Goal: Task Accomplishment & Management: Manage account settings

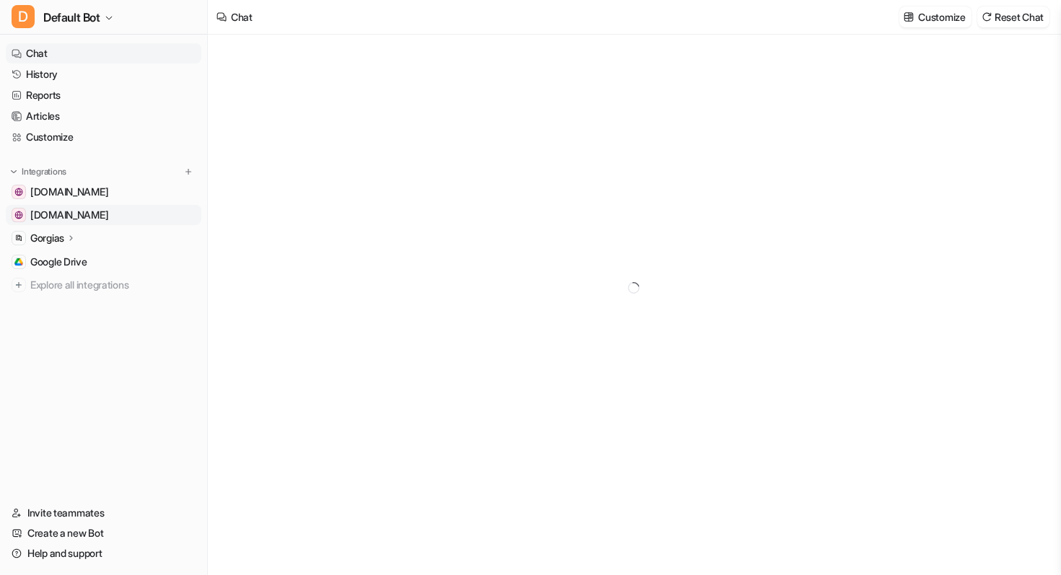
type textarea "**********"
click at [67, 113] on link "Articles" at bounding box center [104, 116] width 196 height 20
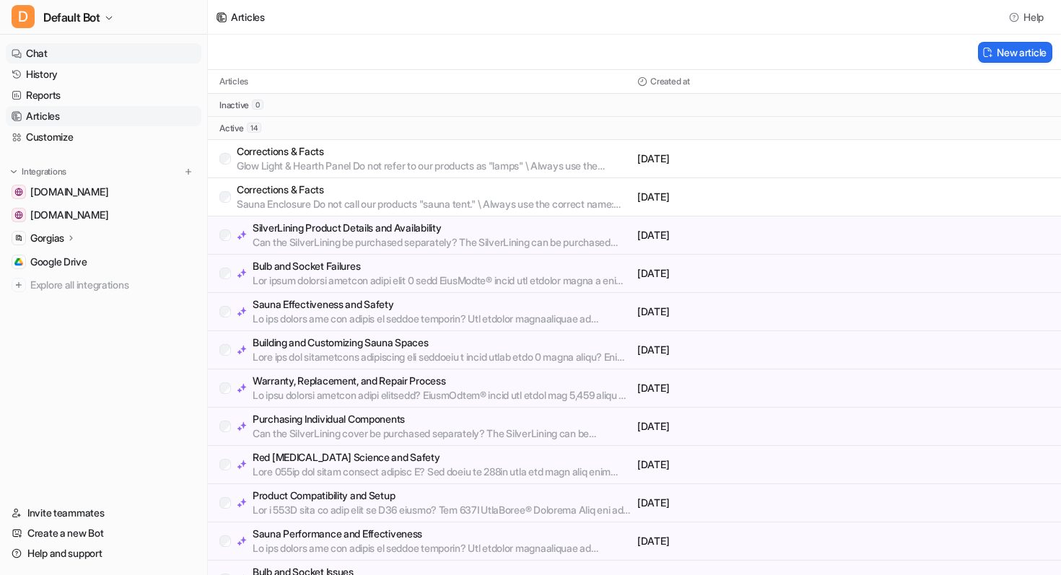
click at [66, 55] on link "Chat" at bounding box center [104, 53] width 196 height 20
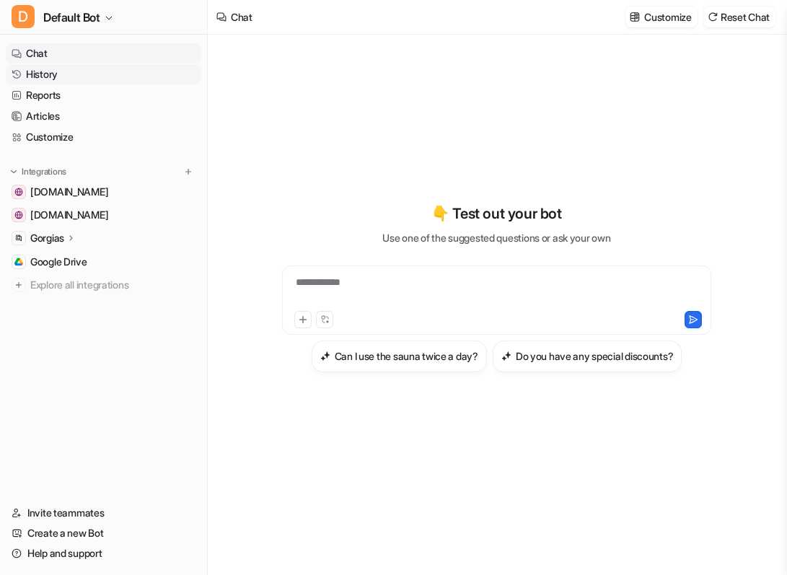
click at [49, 72] on link "History" at bounding box center [104, 74] width 196 height 20
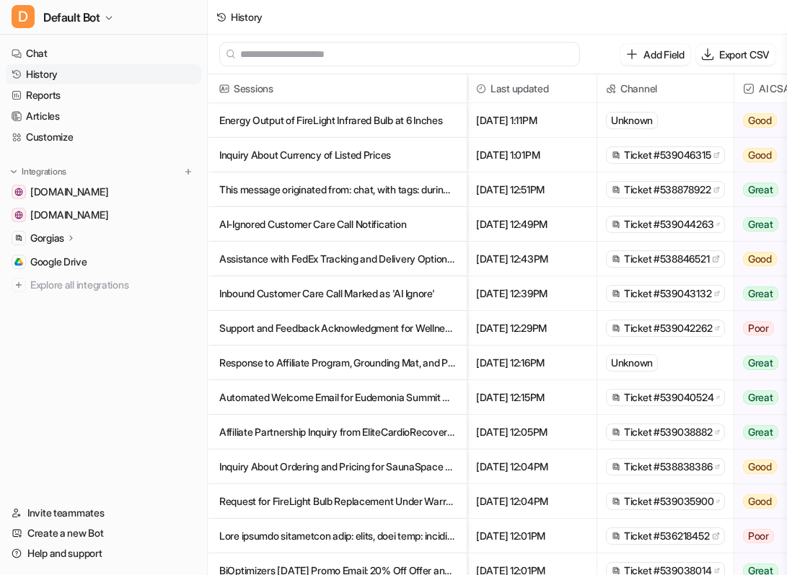
click at [412, 117] on p "Energy Output of FireLight Infrared Bulb at 6 Inches" at bounding box center [337, 120] width 236 height 35
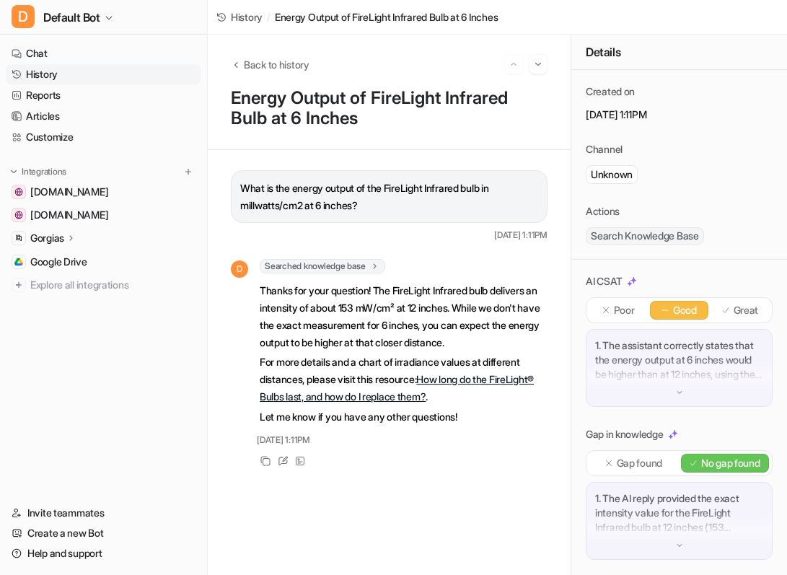
click at [61, 74] on link "History" at bounding box center [104, 74] width 196 height 20
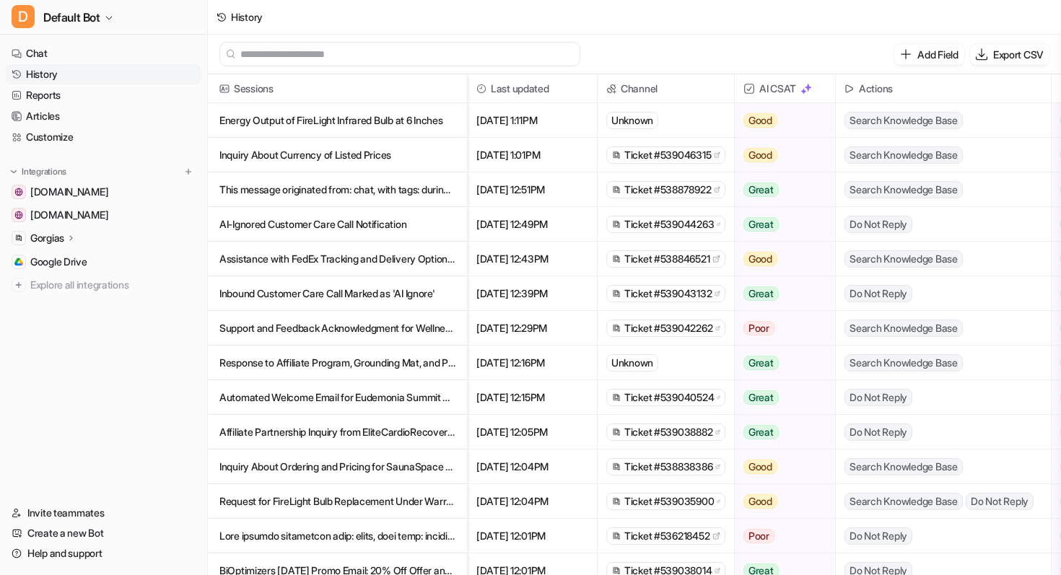
click at [300, 115] on p "Energy Output of FireLight Infrared Bulb at 6 Inches" at bounding box center [337, 120] width 236 height 35
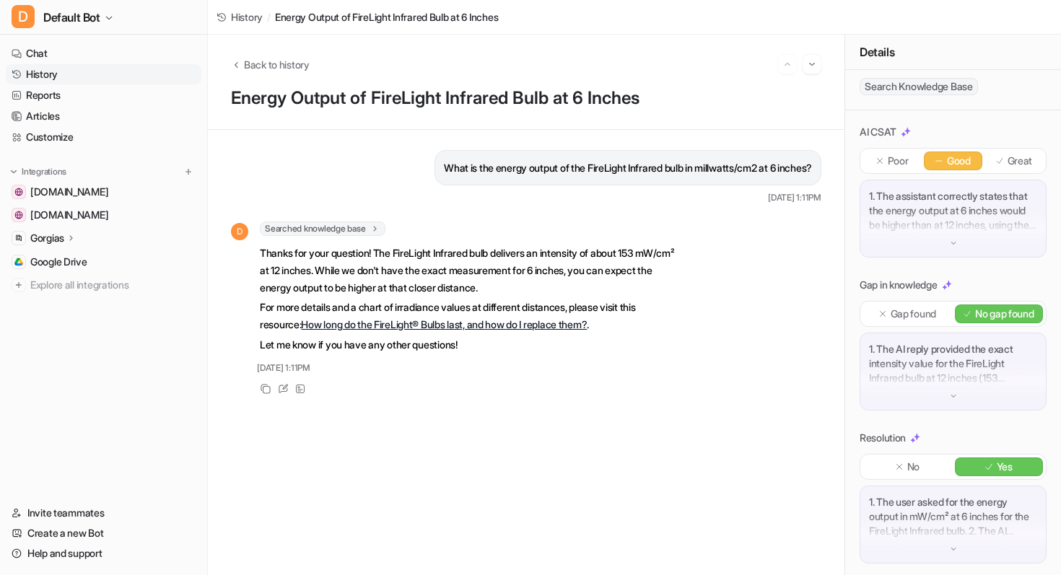
scroll to position [153, 0]
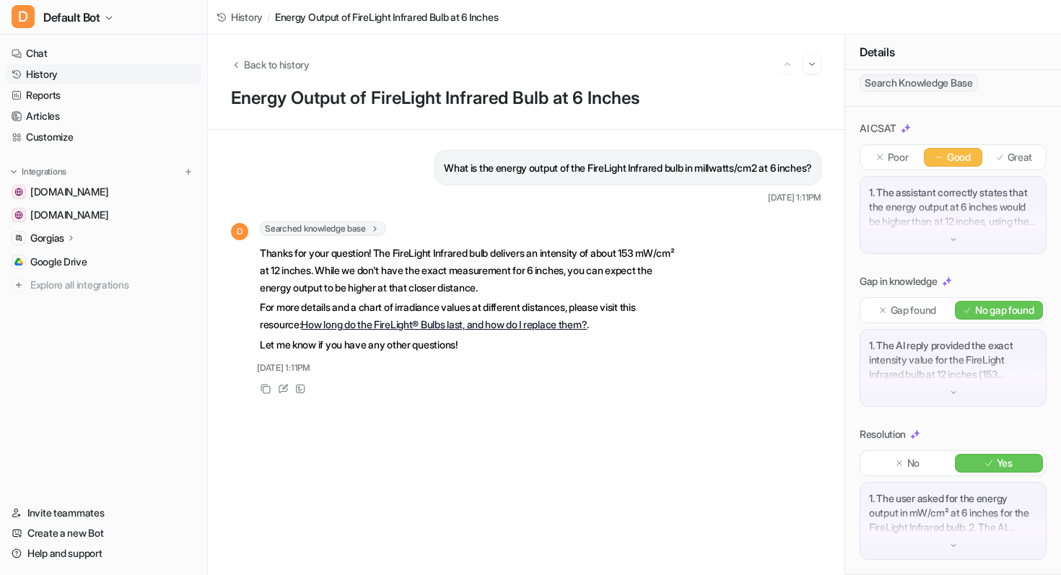
click at [952, 245] on div "1. The assistant correctly states that the energy output at 6 inches would be h…" at bounding box center [952, 215] width 187 height 78
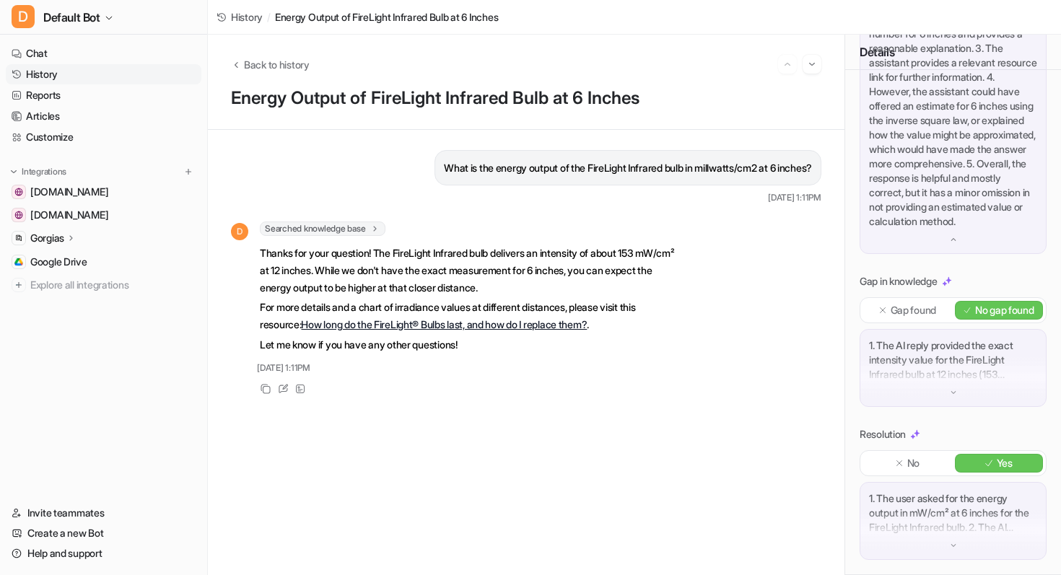
scroll to position [0, 0]
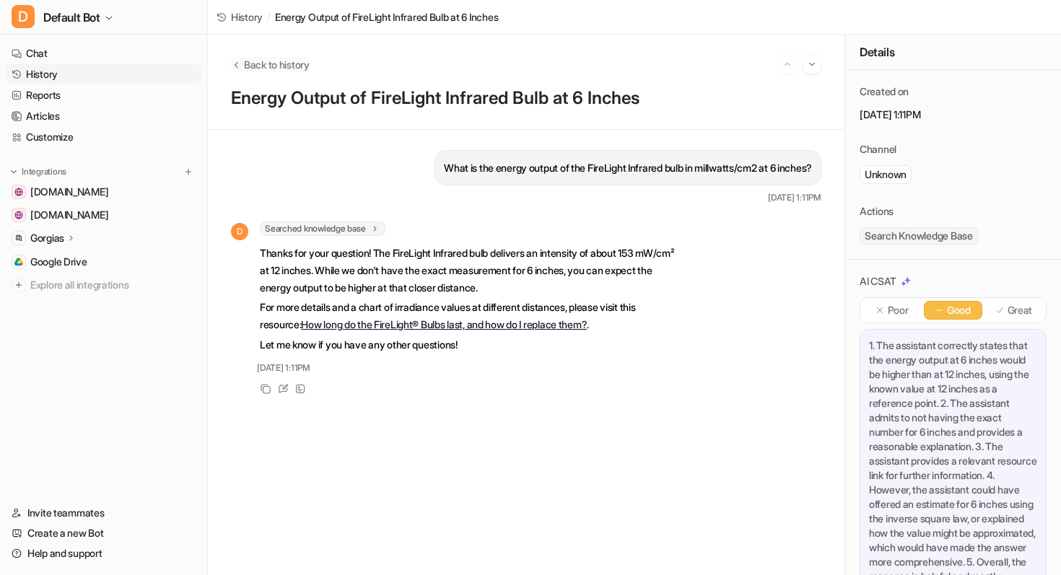
click at [239, 58] on button "Back to history" at bounding box center [270, 64] width 79 height 15
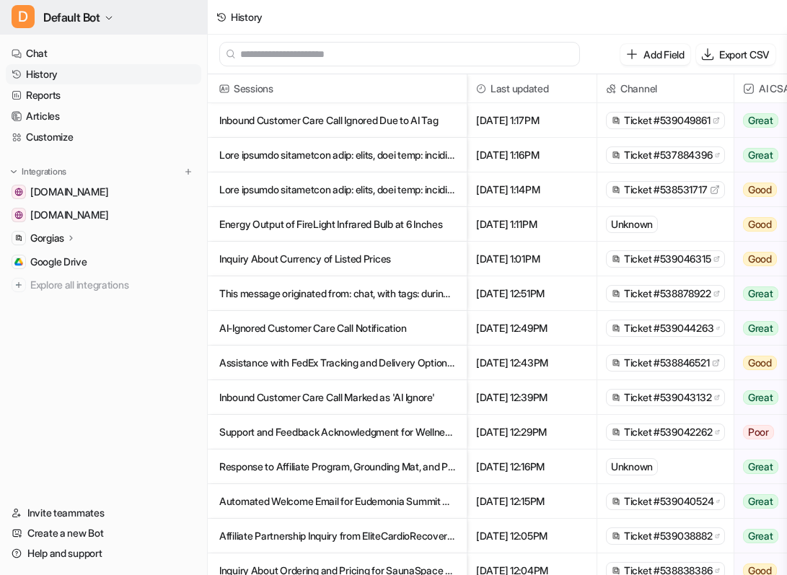
click at [95, 15] on span "Default Bot" at bounding box center [71, 17] width 57 height 20
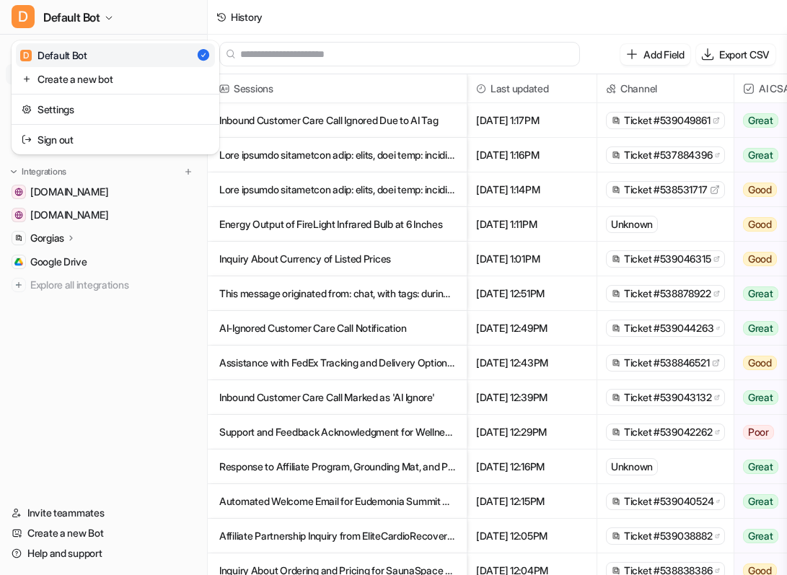
click at [80, 56] on div "D Default Bot" at bounding box center [53, 55] width 67 height 15
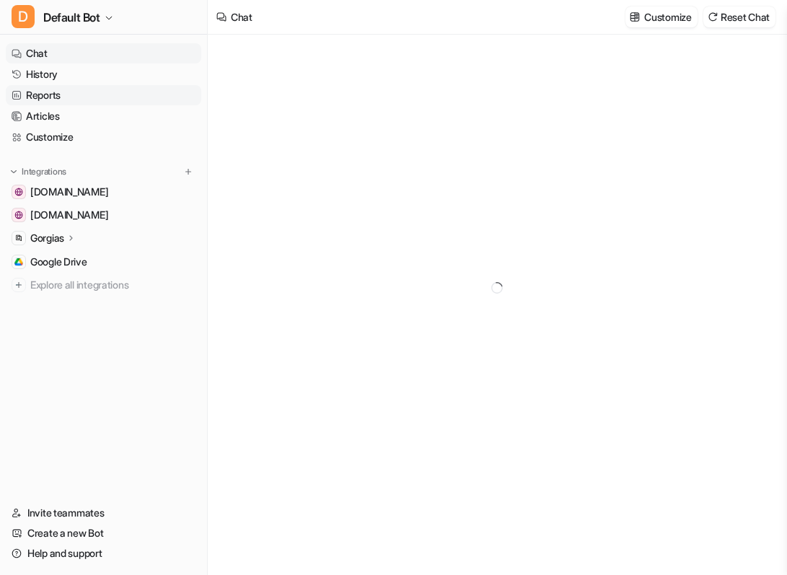
type textarea "**********"
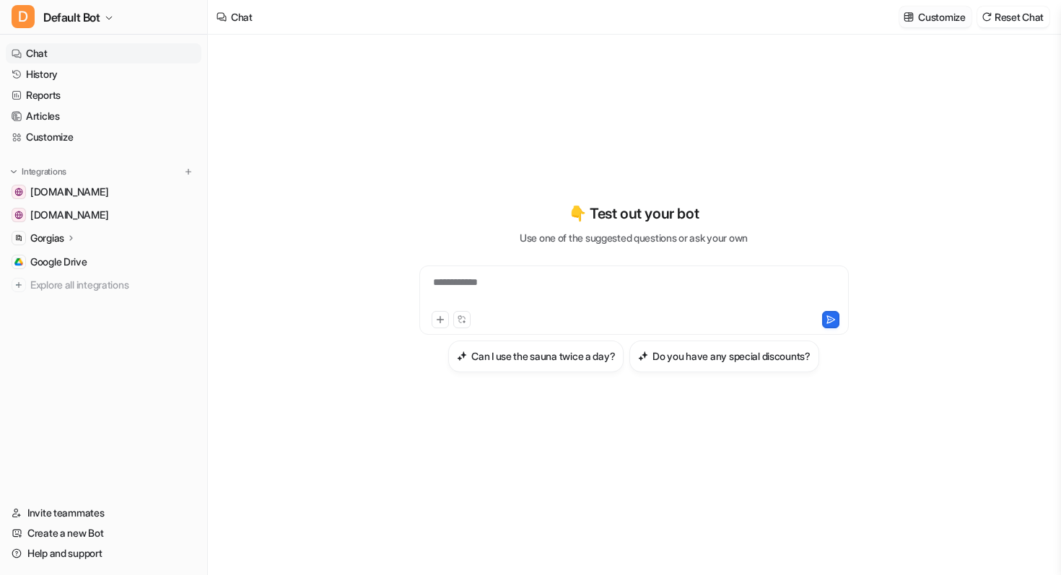
click at [908, 22] on button "Customize" at bounding box center [934, 16] width 71 height 21
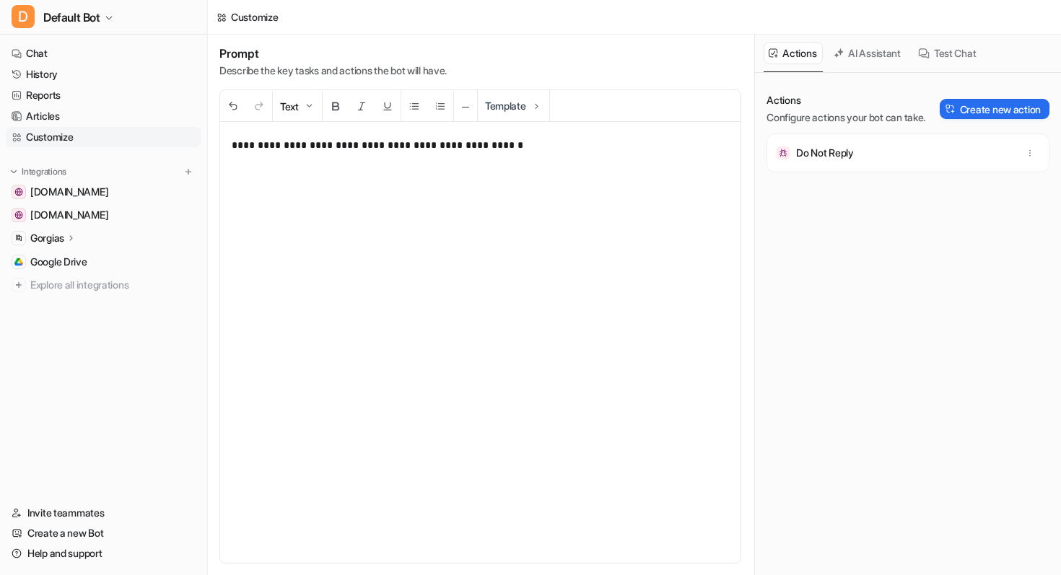
click at [877, 55] on button "AI Assistant" at bounding box center [867, 53] width 79 height 22
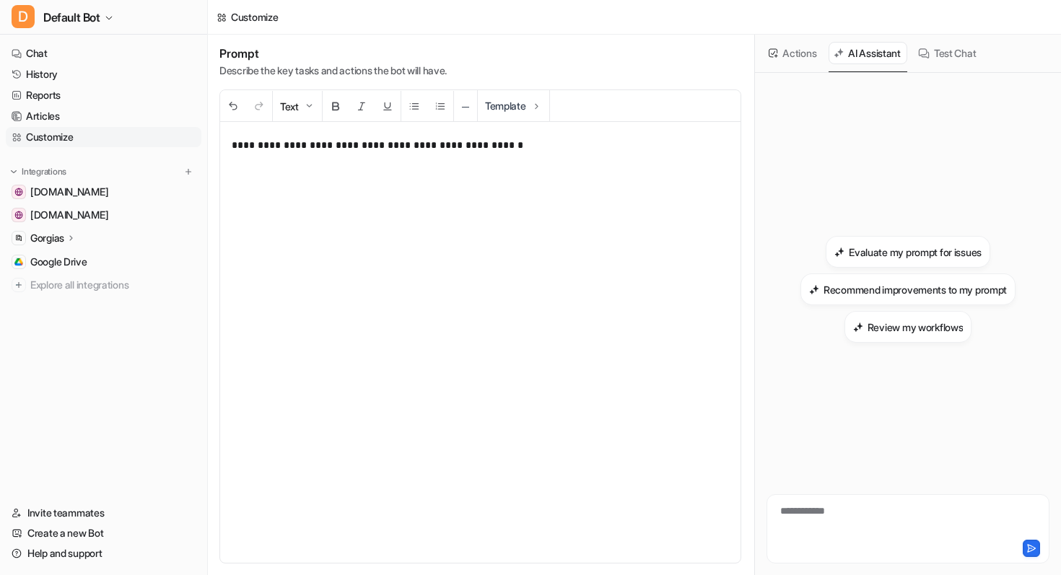
click at [804, 54] on button "Actions" at bounding box center [792, 53] width 59 height 22
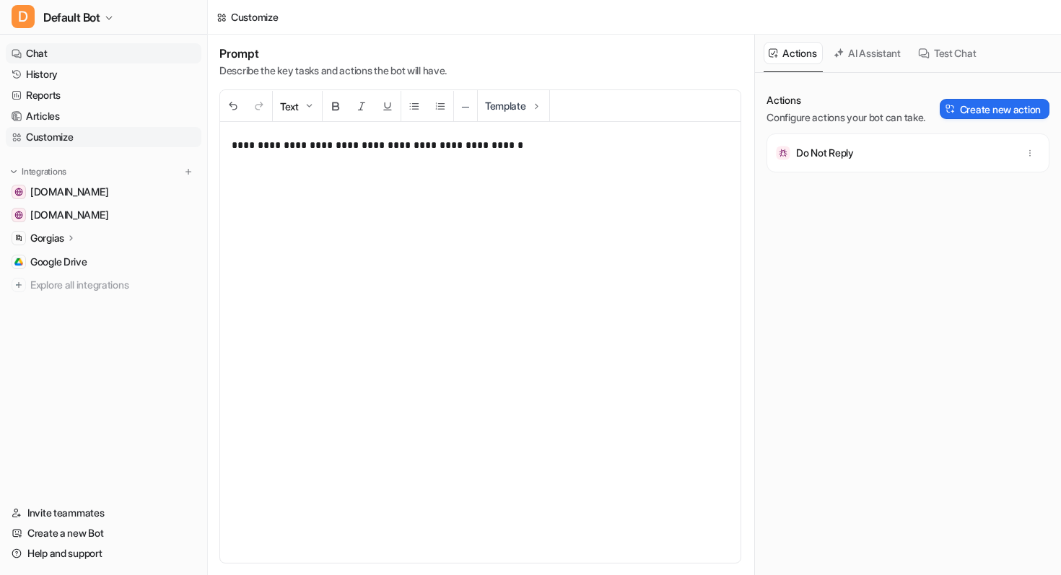
click at [61, 48] on link "Chat" at bounding box center [104, 53] width 196 height 20
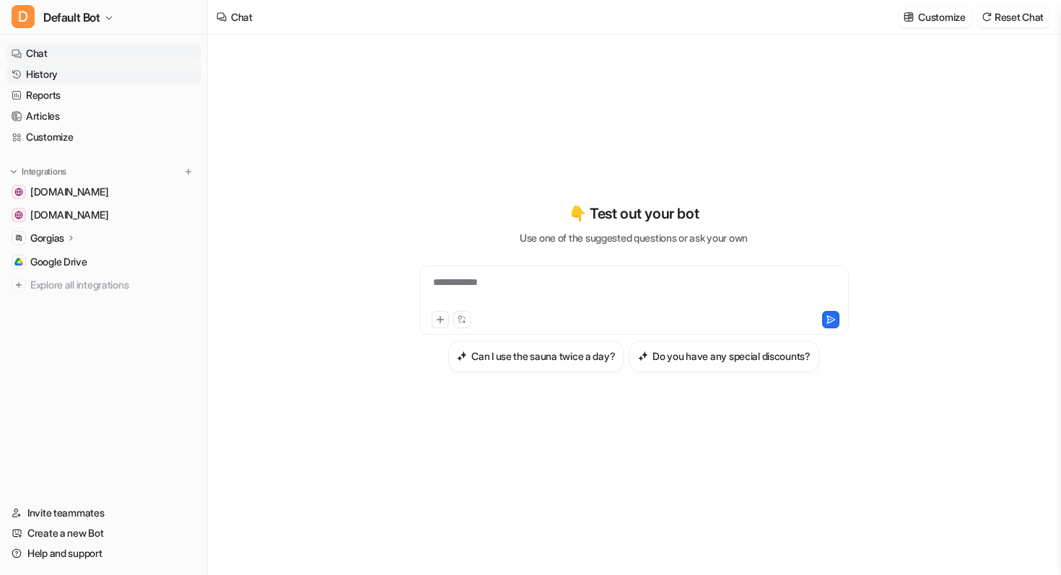
click at [56, 76] on link "History" at bounding box center [104, 74] width 196 height 20
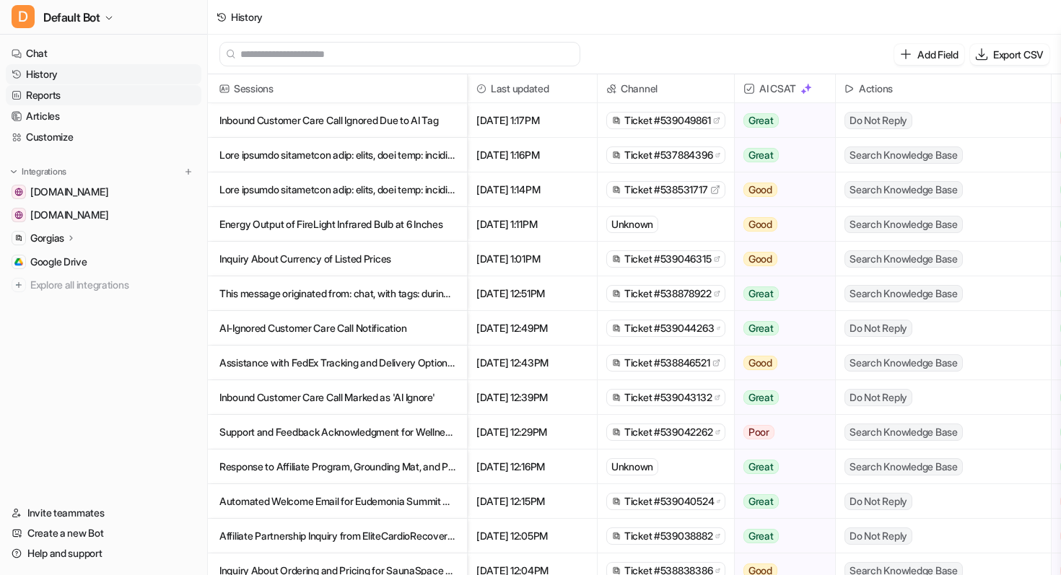
click at [56, 91] on link "Reports" at bounding box center [104, 95] width 196 height 20
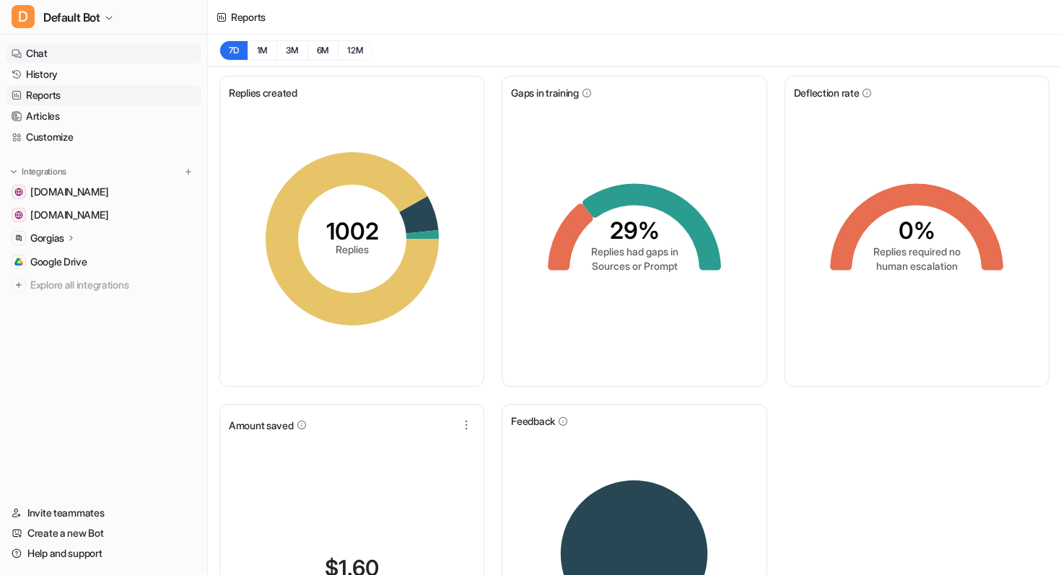
click at [63, 56] on link "Chat" at bounding box center [104, 53] width 196 height 20
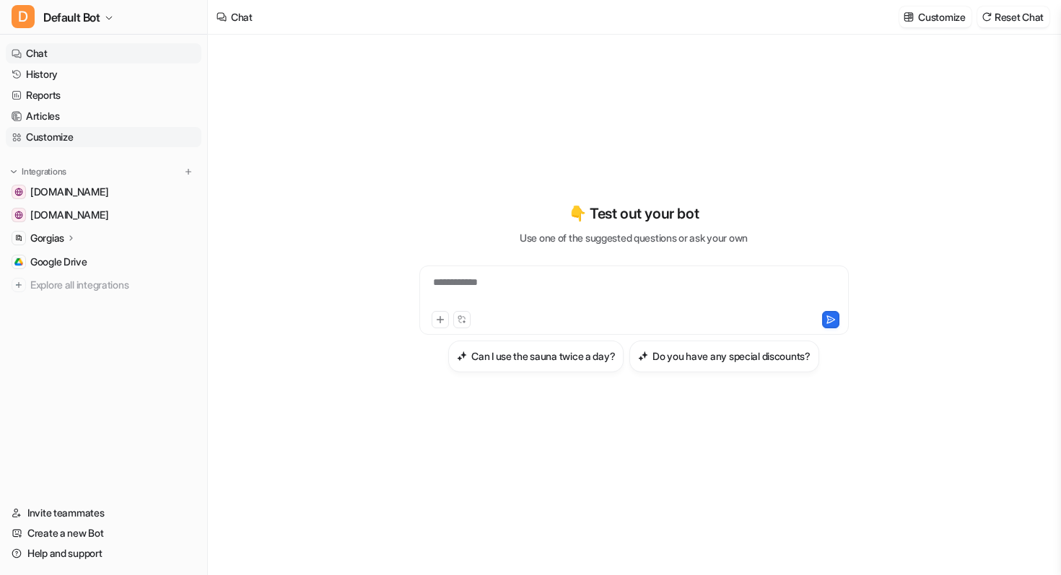
click at [76, 139] on link "Customize" at bounding box center [104, 137] width 196 height 20
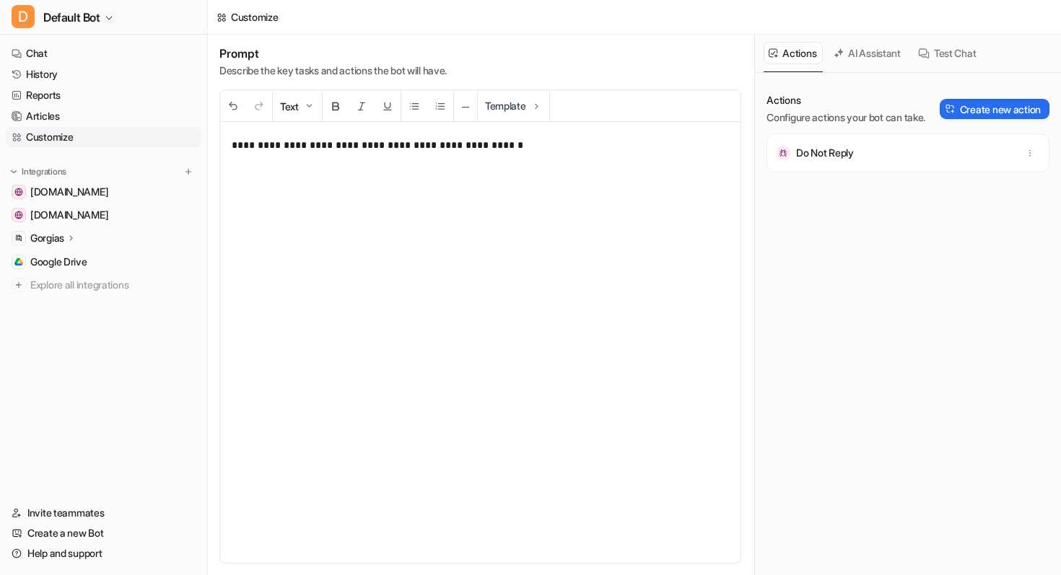
click at [861, 49] on button "AI Assistant" at bounding box center [867, 53] width 79 height 22
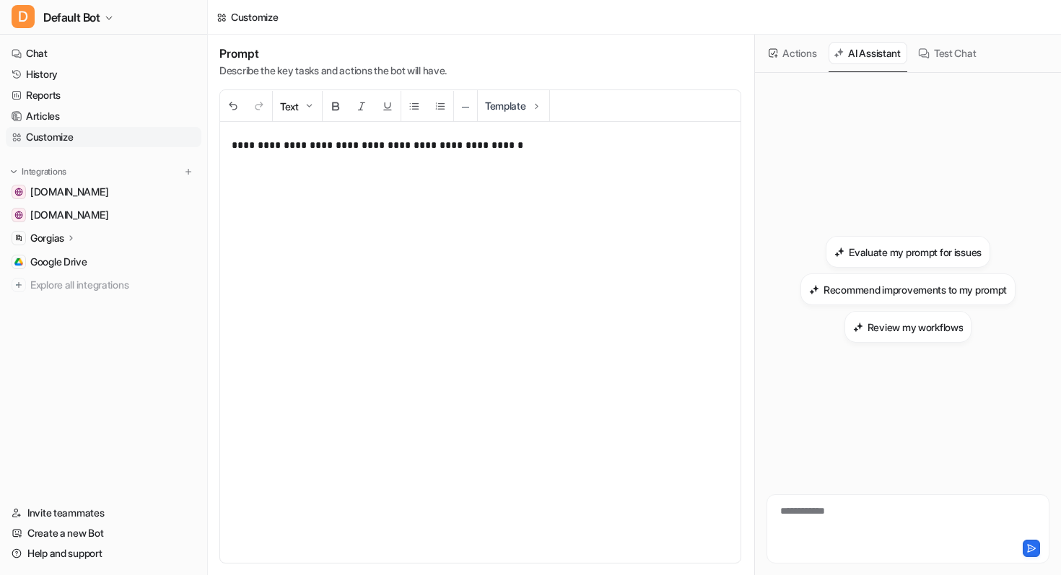
click at [800, 56] on button "Actions" at bounding box center [792, 53] width 59 height 22
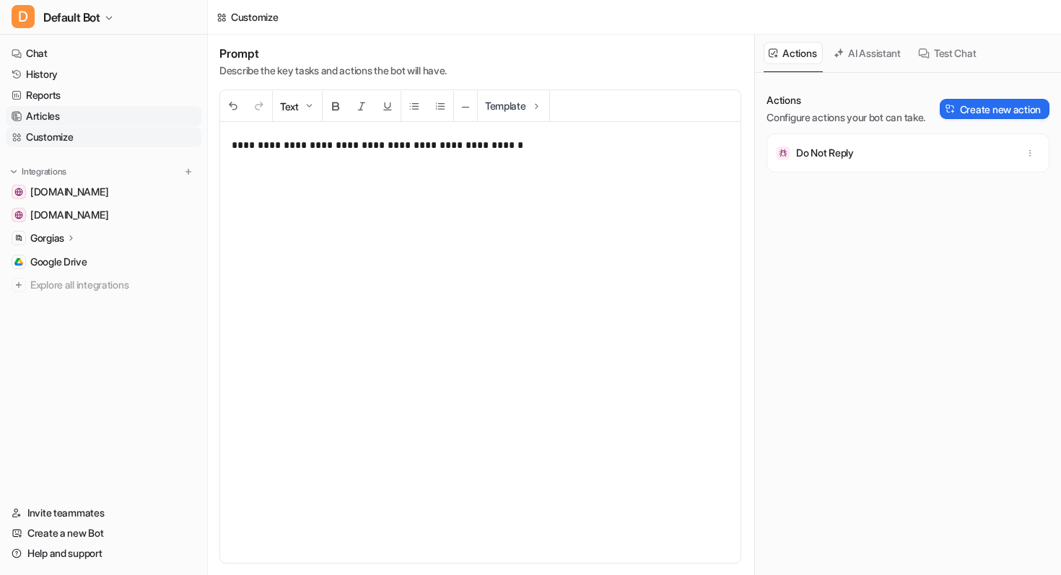
click at [76, 126] on link "Articles" at bounding box center [104, 116] width 196 height 20
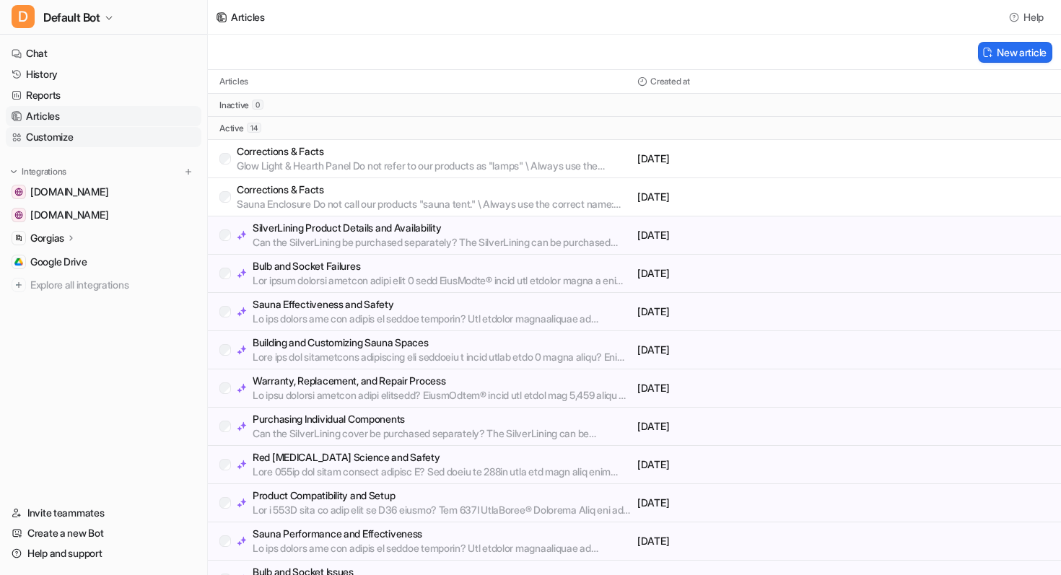
click at [64, 139] on link "Customize" at bounding box center [104, 137] width 196 height 20
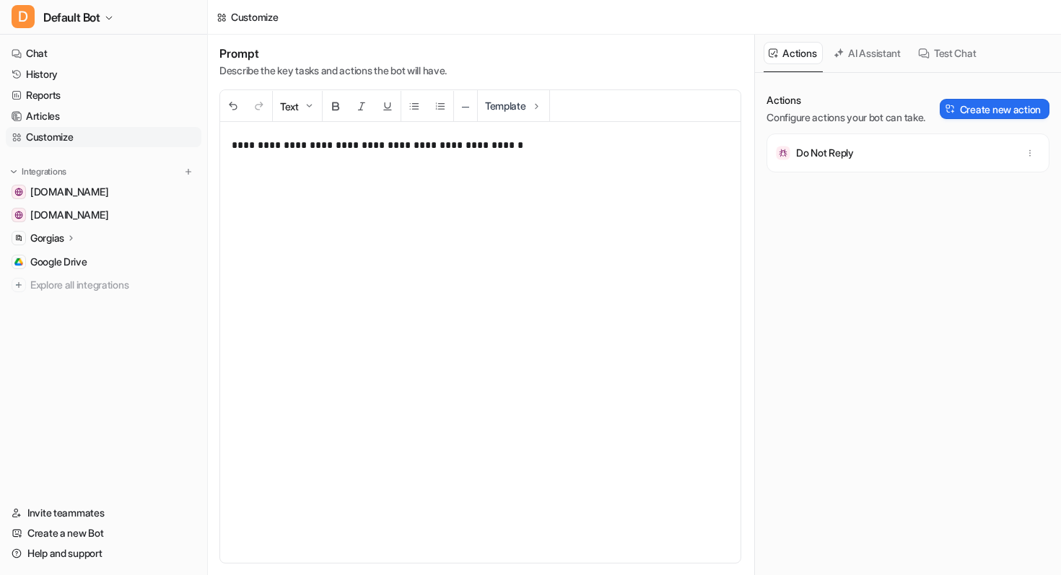
click at [582, 213] on p "**********" at bounding box center [480, 342] width 497 height 412
click at [92, 17] on span "Default Bot" at bounding box center [71, 17] width 57 height 20
click at [79, 105] on link "Settings" at bounding box center [115, 109] width 199 height 24
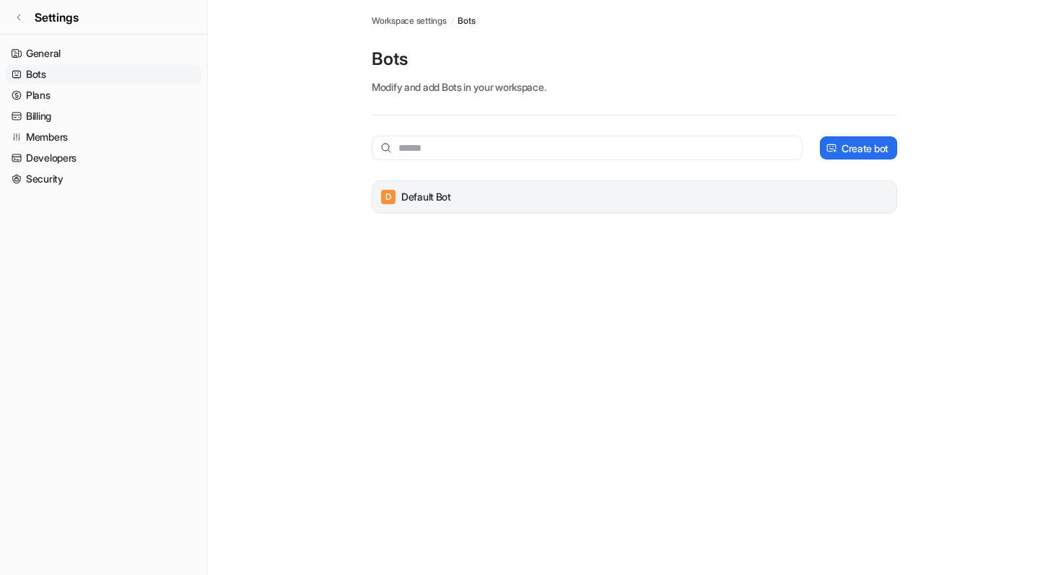
click at [495, 187] on div "D Default Bot" at bounding box center [634, 197] width 512 height 20
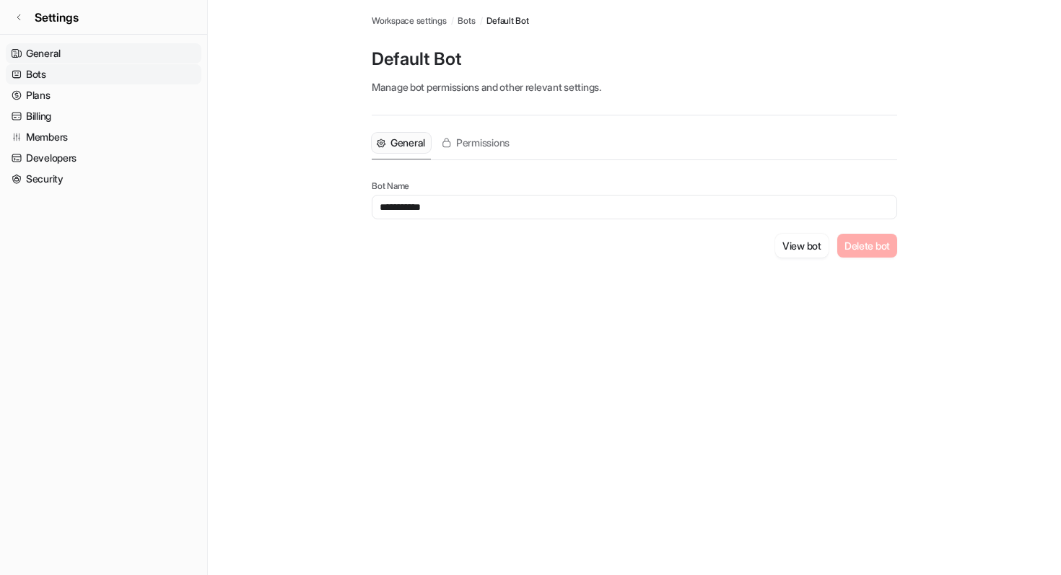
click at [74, 59] on link "General" at bounding box center [104, 53] width 196 height 20
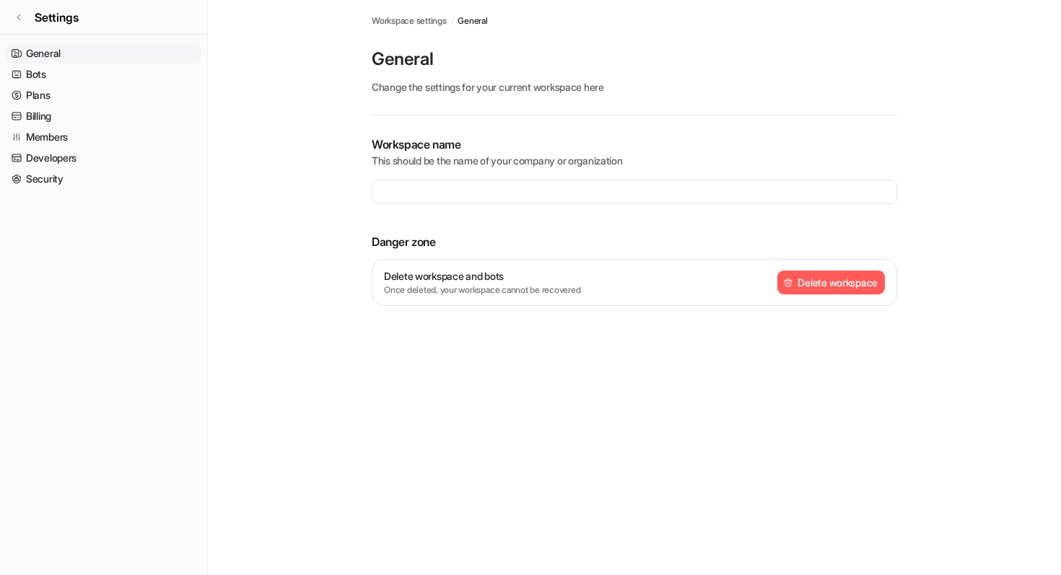
type input "**********"
click at [25, 15] on link "Settings" at bounding box center [103, 17] width 207 height 35
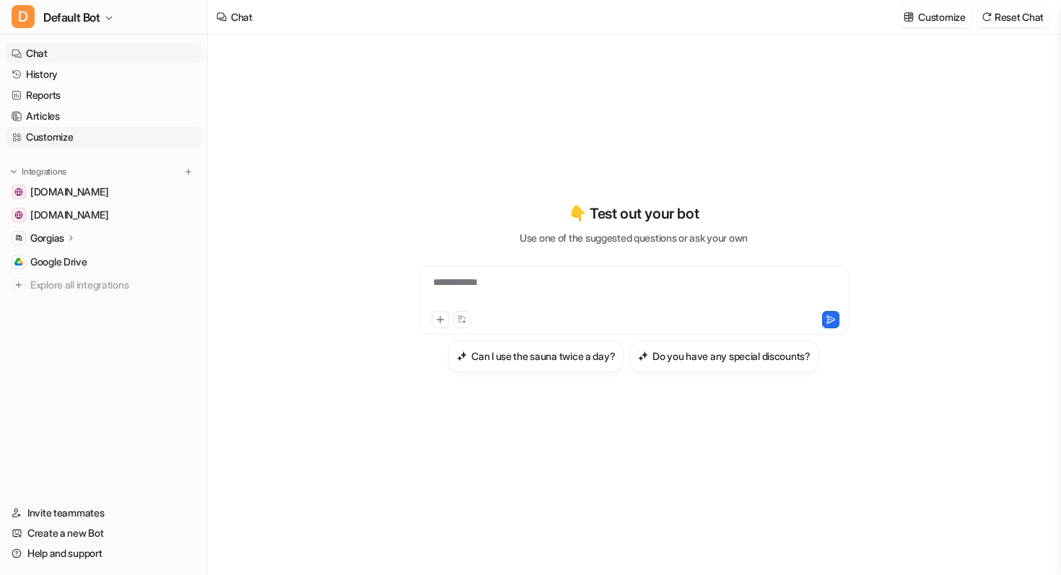
click at [58, 144] on link "Customize" at bounding box center [104, 137] width 196 height 20
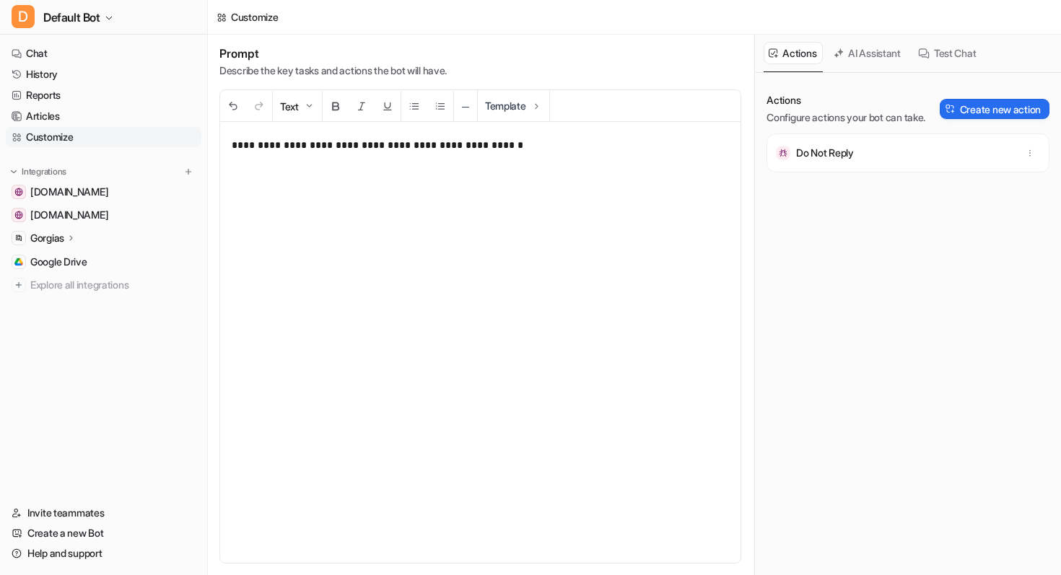
click at [415, 146] on p "**********" at bounding box center [480, 342] width 497 height 412
drag, startPoint x: 511, startPoint y: 143, endPoint x: 216, endPoint y: 141, distance: 295.1
click at [216, 141] on div "**********" at bounding box center [480, 305] width 545 height 540
click at [260, 156] on p "**********" at bounding box center [480, 342] width 497 height 412
click at [334, 234] on p "**********" at bounding box center [480, 342] width 497 height 412
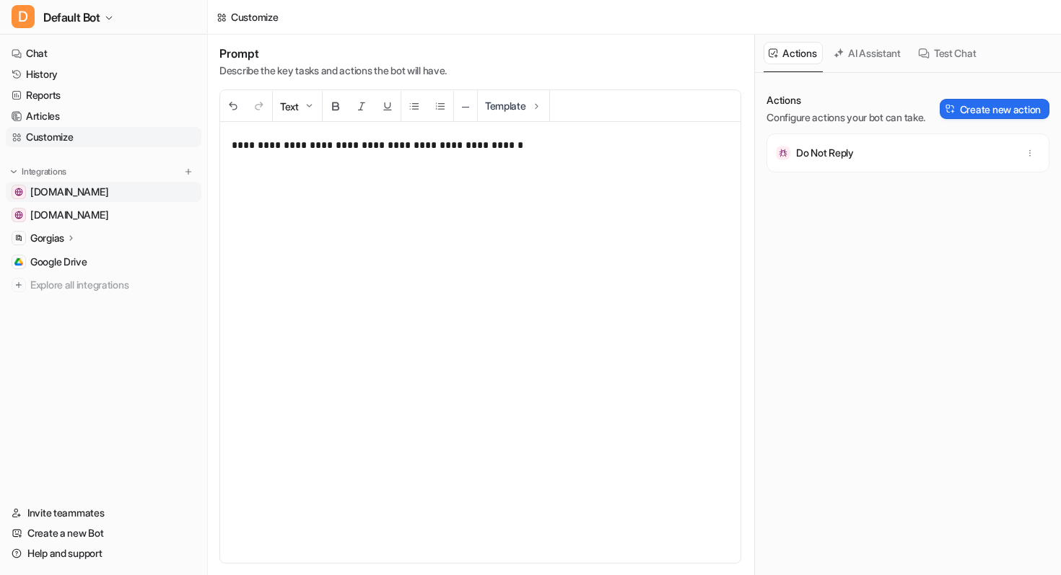
click at [79, 193] on span "[DOMAIN_NAME]" at bounding box center [69, 192] width 78 height 14
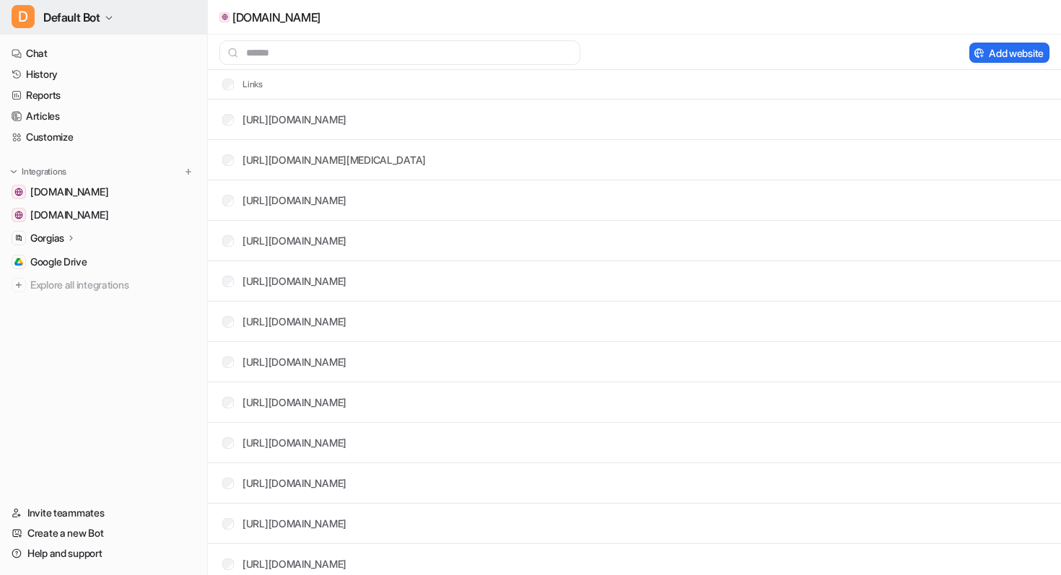
click at [92, 14] on span "Default Bot" at bounding box center [71, 17] width 57 height 20
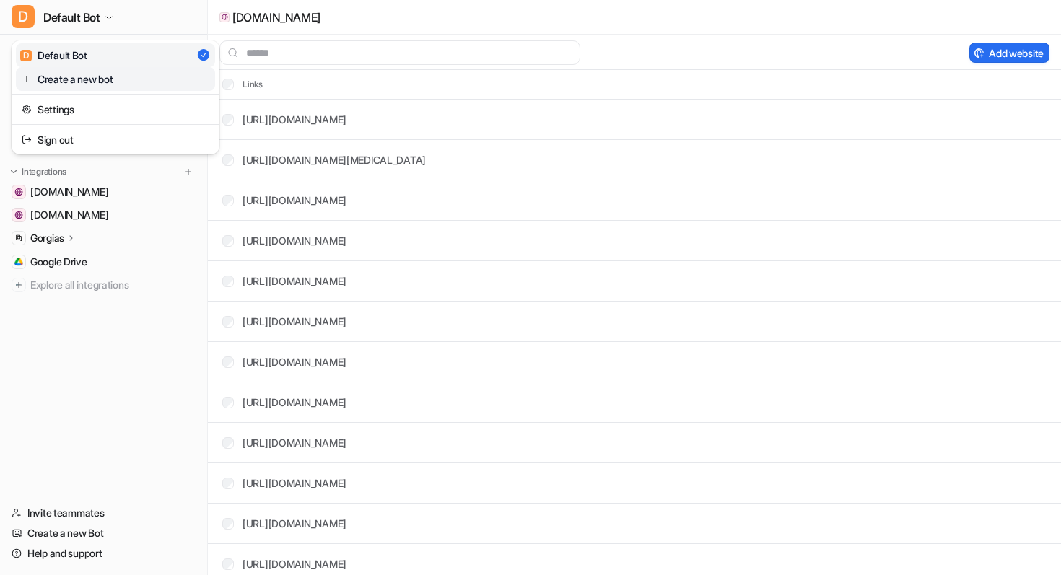
click at [77, 76] on link "Create a new bot" at bounding box center [115, 79] width 199 height 24
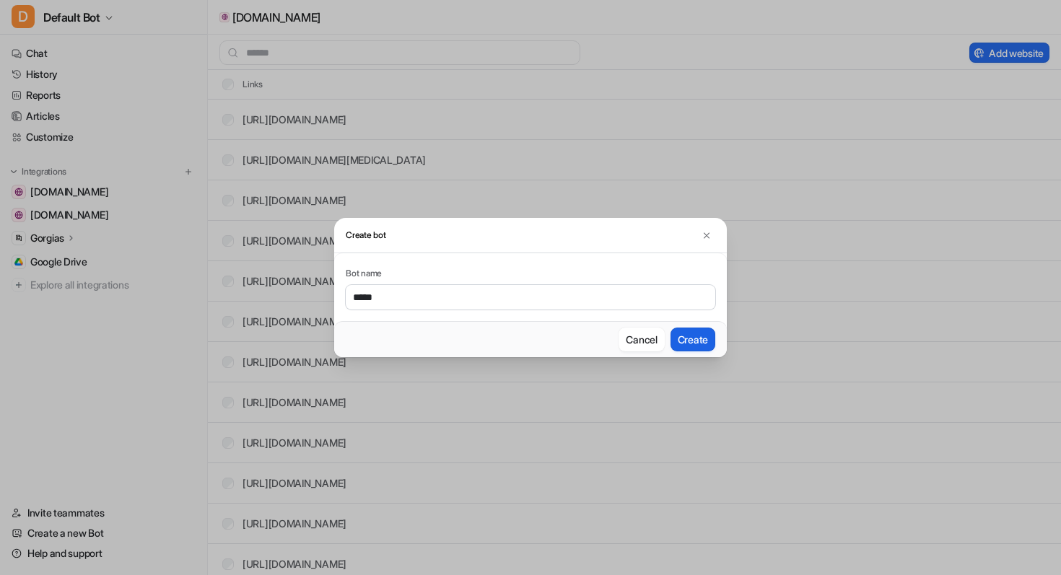
type input "*****"
click at [693, 345] on button "Create" at bounding box center [692, 340] width 45 height 24
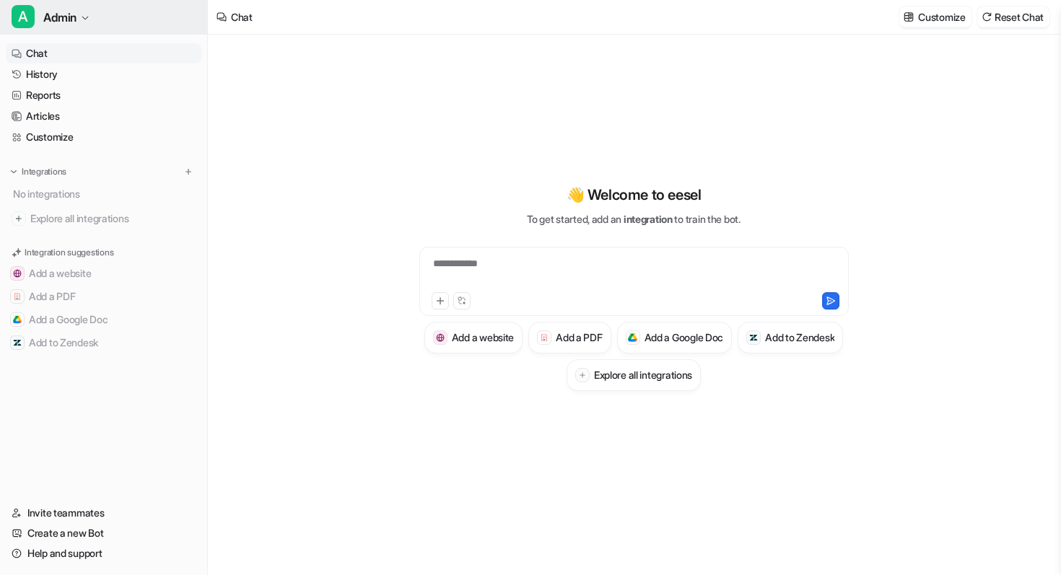
click at [84, 23] on button "A Admin" at bounding box center [103, 17] width 207 height 35
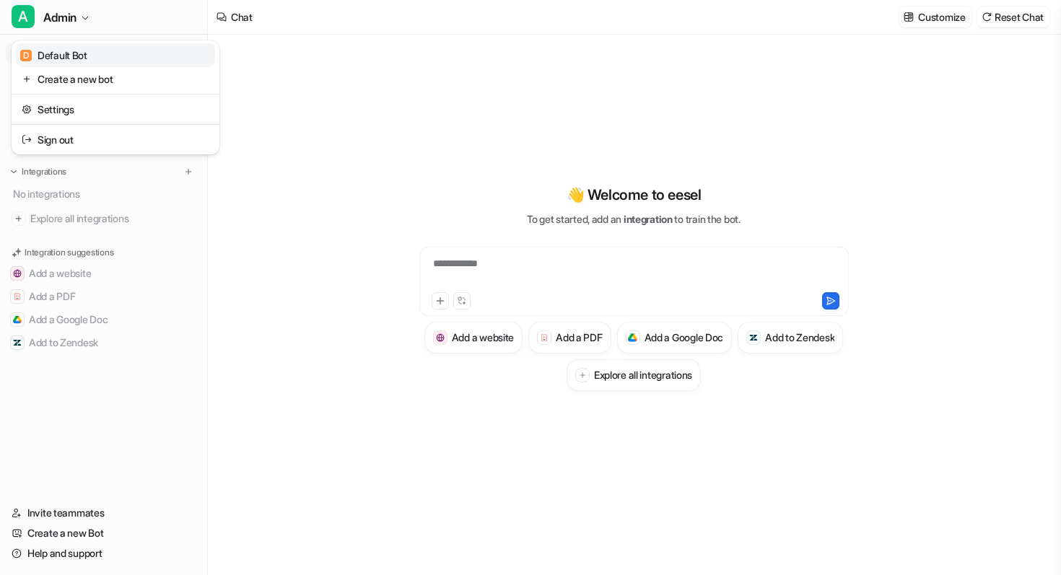
click at [83, 55] on div "D Default Bot" at bounding box center [53, 55] width 67 height 15
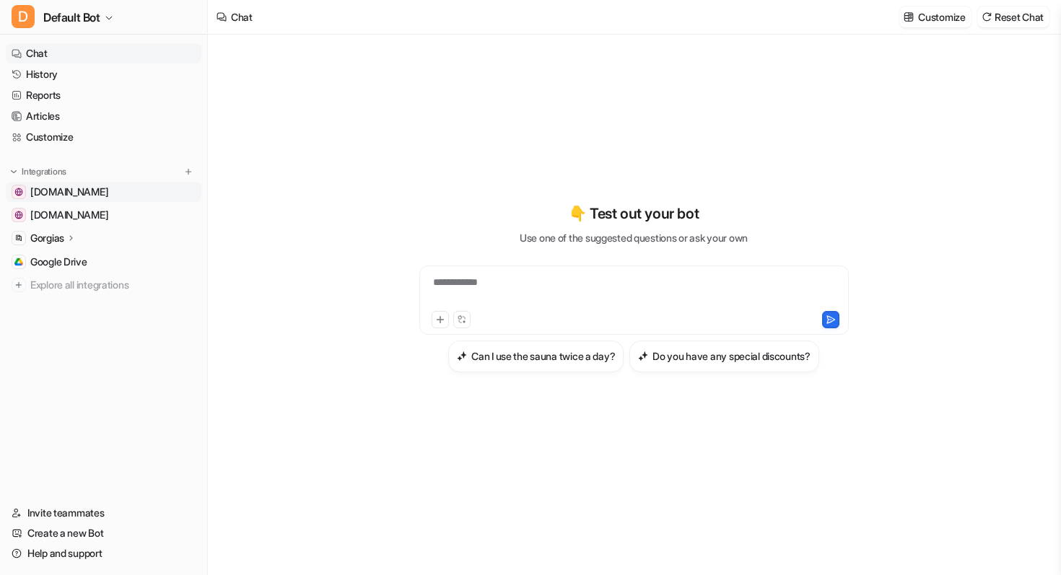
click at [78, 194] on span "[DOMAIN_NAME]" at bounding box center [69, 192] width 78 height 14
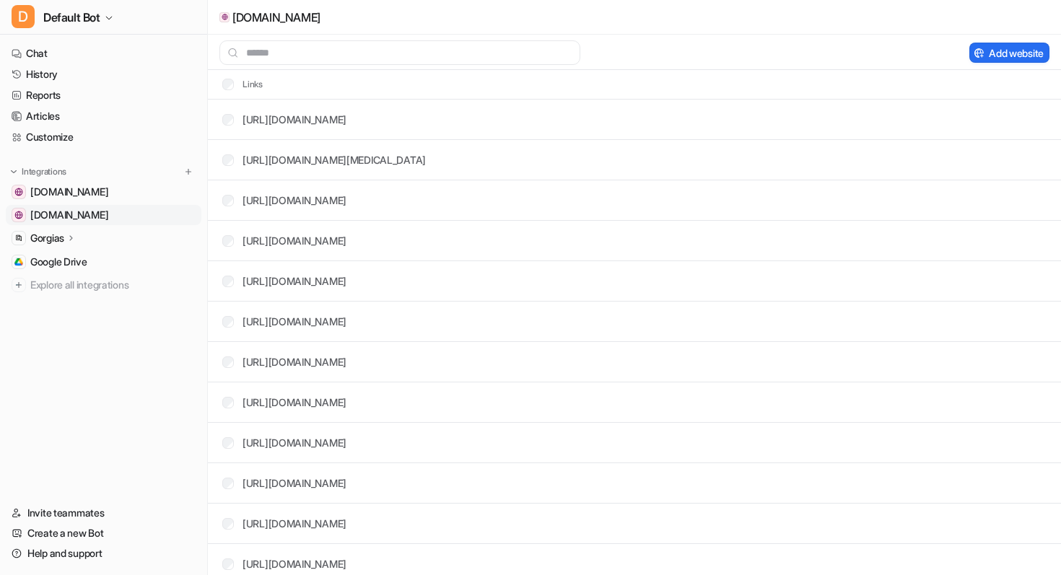
click at [73, 211] on span "[DOMAIN_NAME]" at bounding box center [69, 215] width 78 height 14
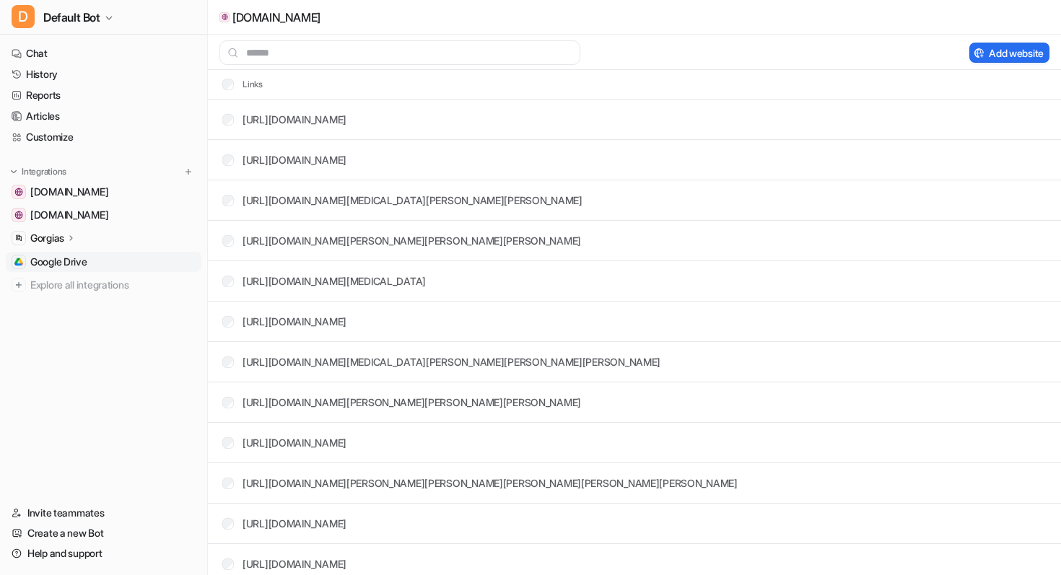
click at [61, 262] on span "Google Drive" at bounding box center [58, 262] width 57 height 14
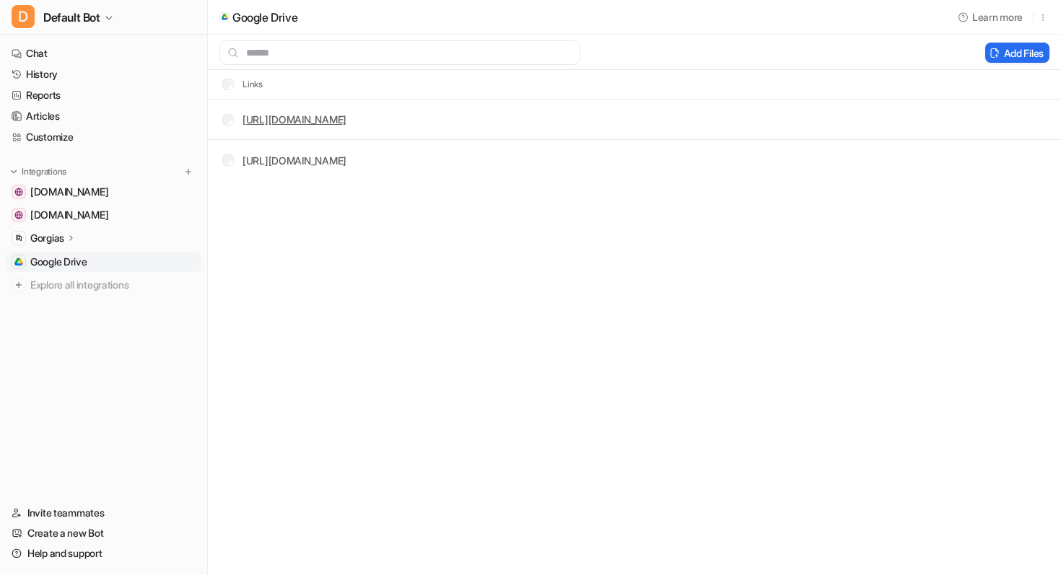
click at [346, 123] on link "[URL][DOMAIN_NAME]" at bounding box center [294, 119] width 104 height 12
click at [346, 156] on link "[URL][DOMAIN_NAME]" at bounding box center [294, 160] width 104 height 12
click at [431, 245] on div "Google Drive Learn more Add Files Links [URL][DOMAIN_NAME] [URL][DOMAIN_NAME]" at bounding box center [530, 287] width 1061 height 575
click at [429, 256] on div "Google Drive Learn more Add Files Links [URL][DOMAIN_NAME] [URL][DOMAIN_NAME]" at bounding box center [530, 287] width 1061 height 575
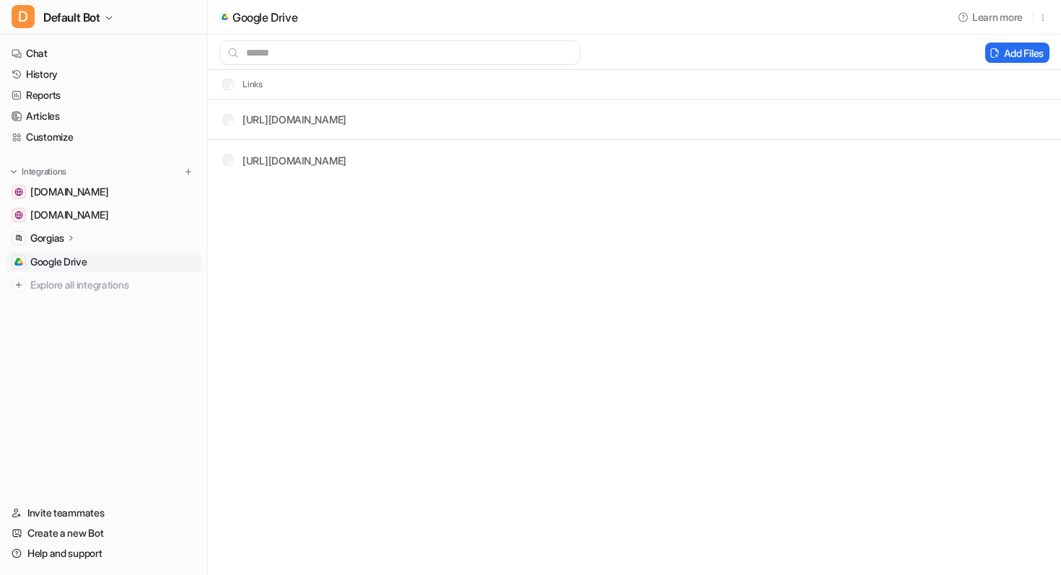
click at [378, 221] on div "Google Drive Learn more Add Files Links [URL][DOMAIN_NAME] [URL][DOMAIN_NAME]" at bounding box center [530, 287] width 1061 height 575
